Goal: Transaction & Acquisition: Purchase product/service

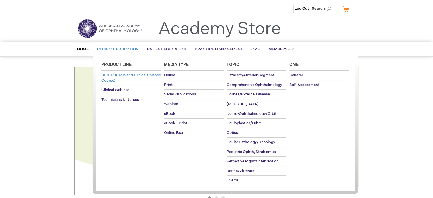
click at [120, 82] on span "BCSC® (Basic and Clinical Science Course)" at bounding box center [130, 78] width 59 height 10
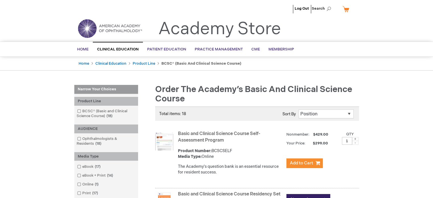
click at [218, 138] on link "Basic and Clinical Science Course Self-Assessment Program" at bounding box center [219, 137] width 82 height 12
